Goal: Task Accomplishment & Management: Manage account settings

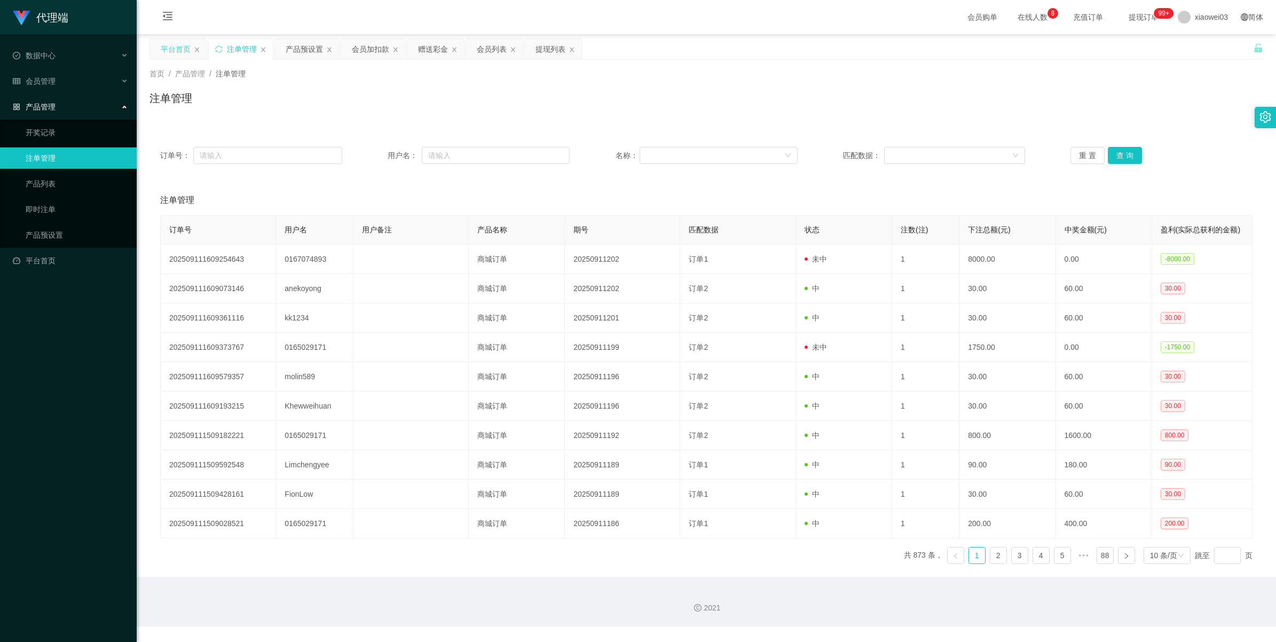
click at [162, 49] on div "平台首页" at bounding box center [176, 49] width 30 height 20
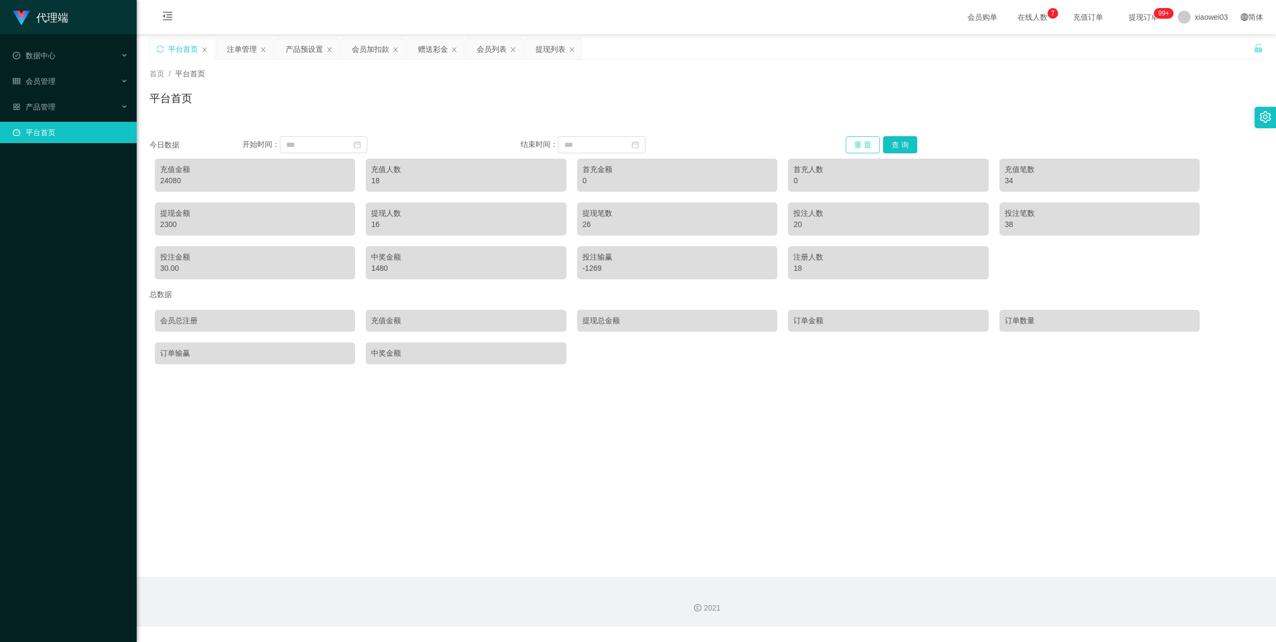
click at [382, 145] on button "重 置" at bounding box center [863, 144] width 34 height 17
click at [382, 142] on button "查 询" at bounding box center [900, 144] width 34 height 17
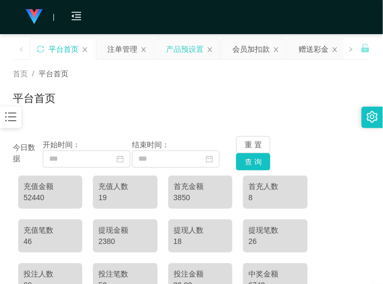
click at [177, 49] on div "产品预设置" at bounding box center [184, 49] width 37 height 20
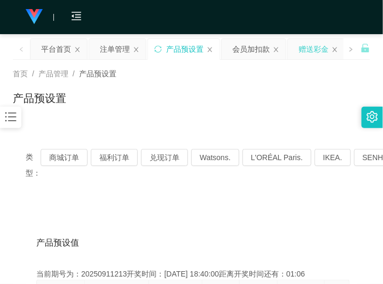
drag, startPoint x: 306, startPoint y: 49, endPoint x: 300, endPoint y: 49, distance: 5.9
click at [306, 49] on div "赠送彩金" at bounding box center [313, 49] width 30 height 20
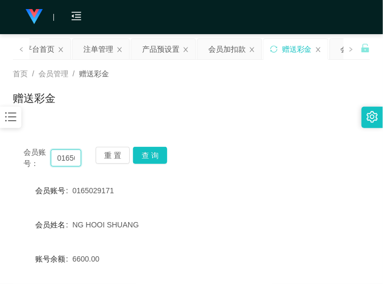
click at [65, 159] on input "0165029171" at bounding box center [66, 158] width 30 height 17
type input "551011"
click at [147, 158] on button "查 询" at bounding box center [150, 155] width 34 height 17
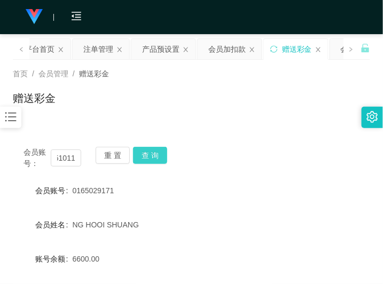
scroll to position [0, 0]
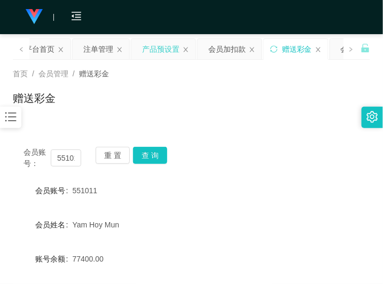
click at [162, 51] on div "产品预设置" at bounding box center [160, 49] width 37 height 20
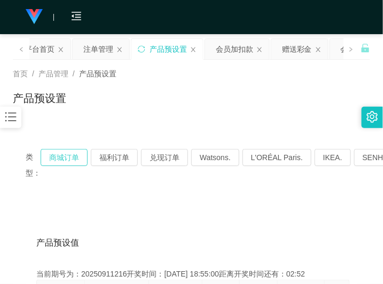
click at [73, 161] on button "商城订单" at bounding box center [64, 157] width 47 height 17
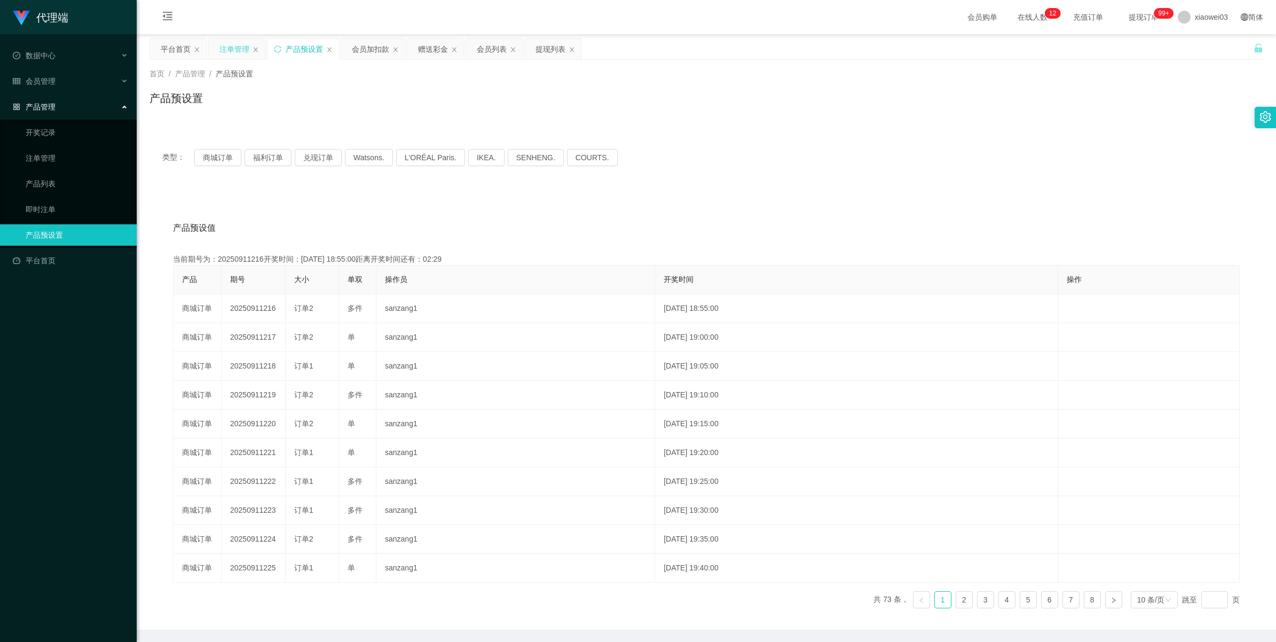
click at [231, 48] on div "注单管理" at bounding box center [234, 49] width 30 height 20
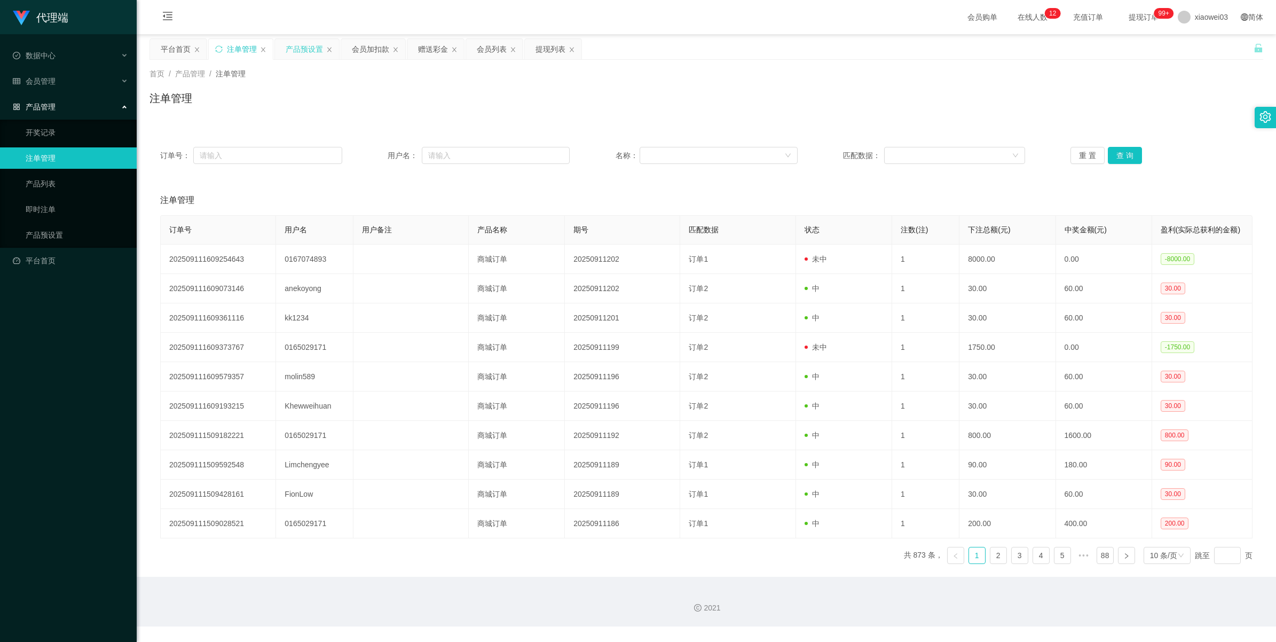
click at [303, 49] on div "产品预设置" at bounding box center [304, 49] width 37 height 20
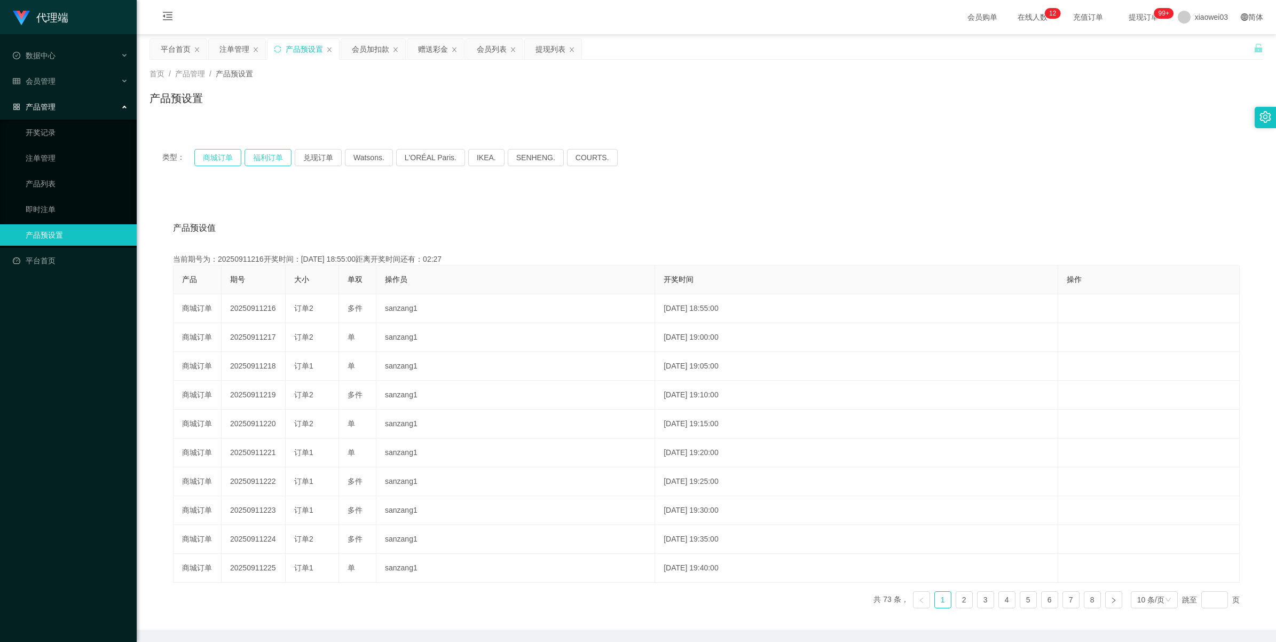
drag, startPoint x: 231, startPoint y: 161, endPoint x: 263, endPoint y: 154, distance: 32.9
click at [231, 161] on button "商城订单" at bounding box center [217, 157] width 47 height 17
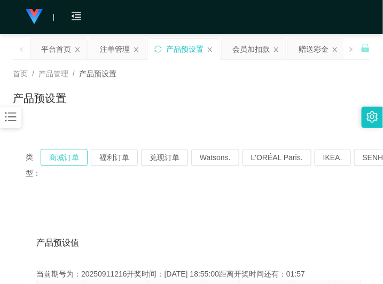
click at [69, 152] on button "商城订单" at bounding box center [64, 157] width 47 height 17
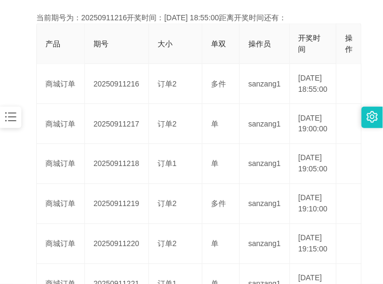
scroll to position [267, 0]
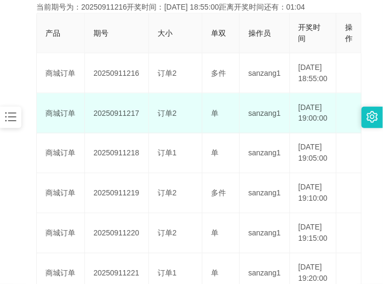
click at [130, 127] on td "20250911217" at bounding box center [117, 113] width 64 height 40
copy td "20250911217"
